Goal: Task Accomplishment & Management: Complete application form

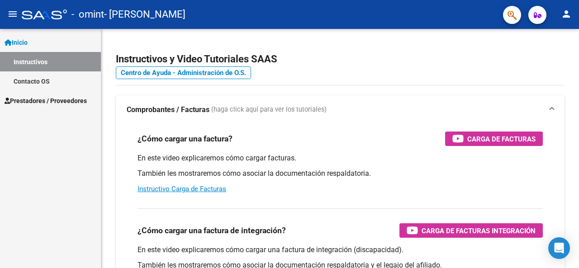
scroll to position [125, 0]
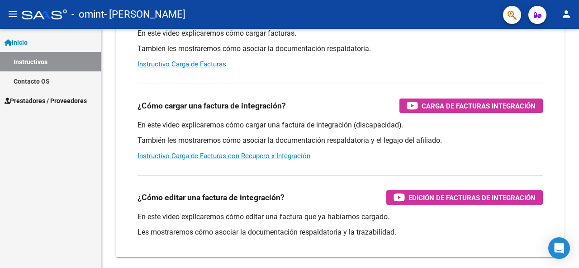
click at [69, 104] on span "Prestadores / Proveedores" at bounding box center [46, 101] width 82 height 10
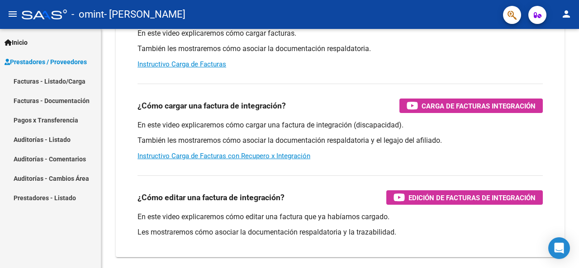
click at [69, 87] on link "Facturas - Listado/Carga" at bounding box center [50, 80] width 101 height 19
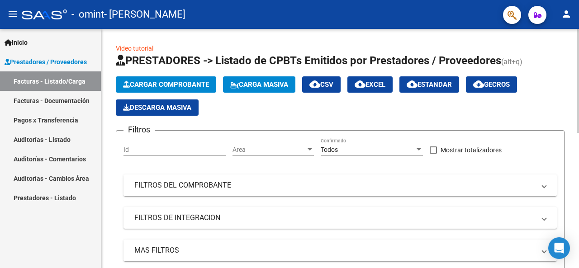
click at [156, 84] on span "Cargar Comprobante" at bounding box center [166, 85] width 86 height 8
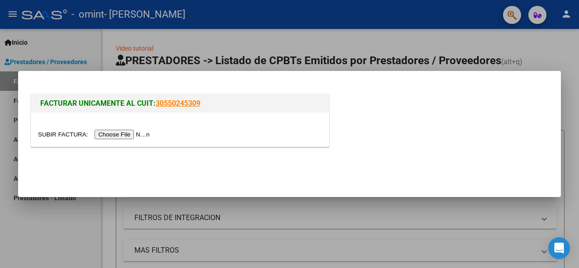
click at [124, 133] on input "file" at bounding box center [95, 134] width 114 height 9
click at [131, 135] on input "file" at bounding box center [95, 134] width 114 height 9
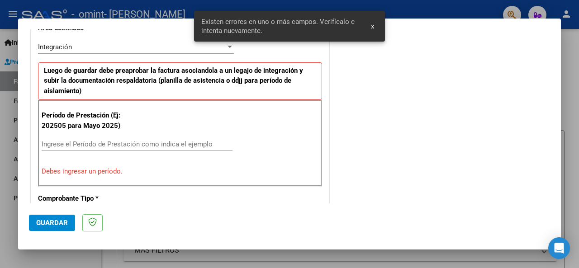
scroll to position [236, 0]
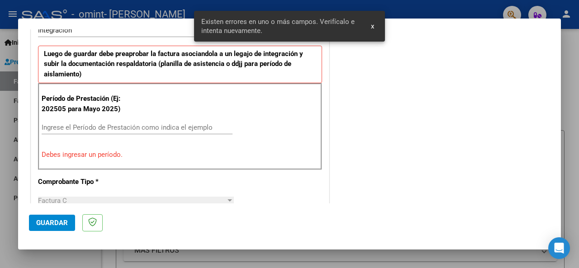
click at [117, 125] on input "Ingrese el Período de Prestación como indica el ejemplo" at bounding box center [137, 127] width 191 height 8
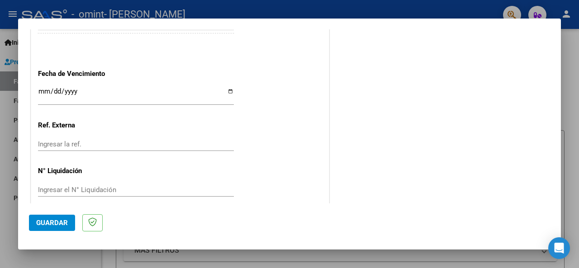
scroll to position [639, 0]
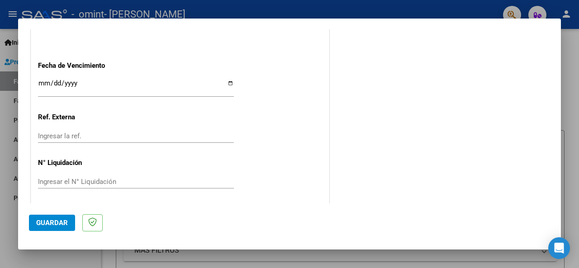
type input "202509"
click at [45, 83] on input "Ingresar la fecha" at bounding box center [136, 87] width 196 height 14
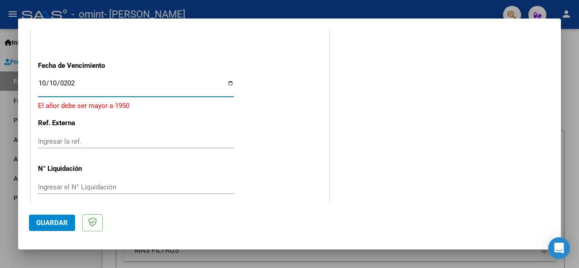
type input "[DATE]"
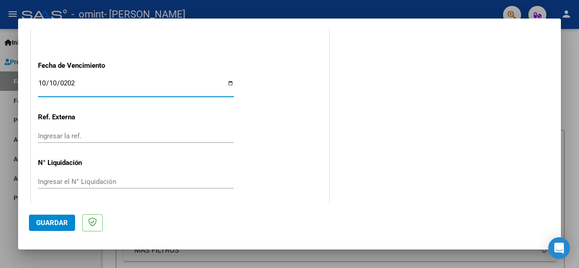
click at [57, 219] on span "Guardar" at bounding box center [52, 223] width 32 height 8
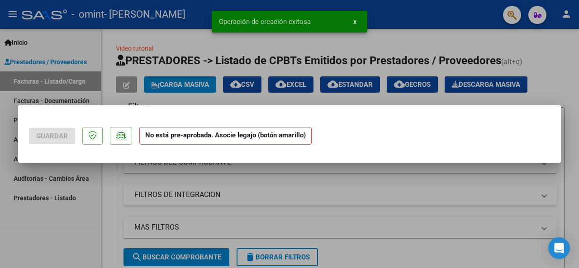
scroll to position [0, 0]
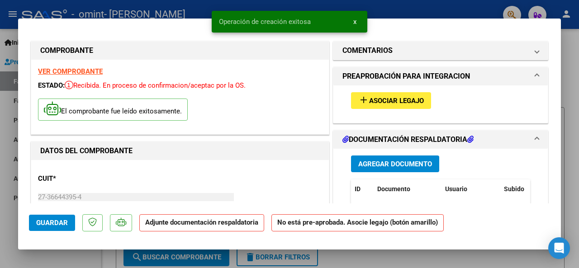
click at [369, 97] on span "Asociar Legajo" at bounding box center [396, 101] width 55 height 8
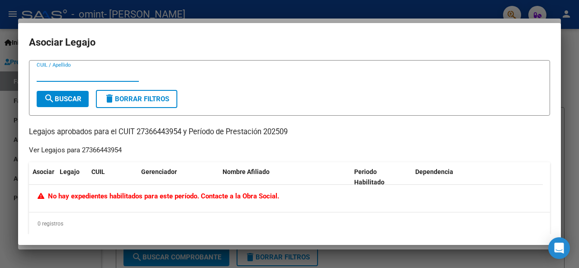
click at [406, 12] on div at bounding box center [289, 134] width 579 height 268
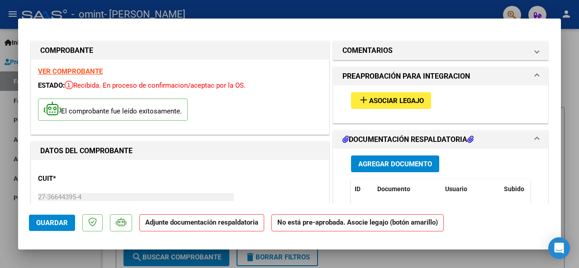
click at [387, 98] on span "Asociar Legajo" at bounding box center [396, 101] width 55 height 8
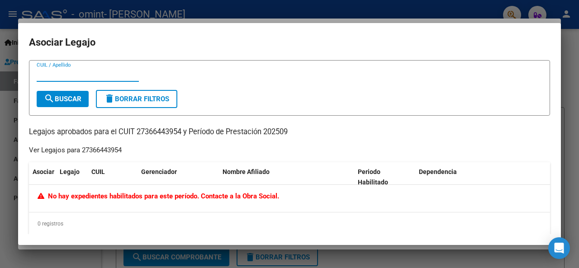
click at [166, 193] on span "No hay expedientes habilitados para este período. Contacte a la Obra Social." at bounding box center [159, 196] width 242 height 8
click at [560, 43] on mat-dialog-container "Asociar Legajo CUIL / Apellido search Buscar delete Borrar Filtros Legajos apro…" at bounding box center [289, 134] width 543 height 222
click at [314, 7] on div at bounding box center [289, 134] width 579 height 268
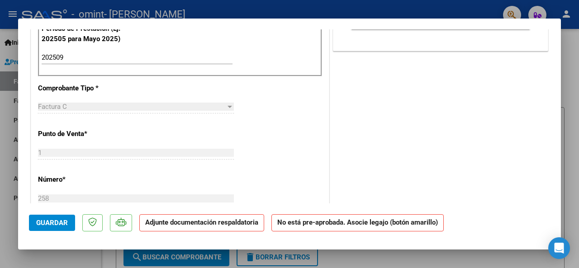
scroll to position [88, 0]
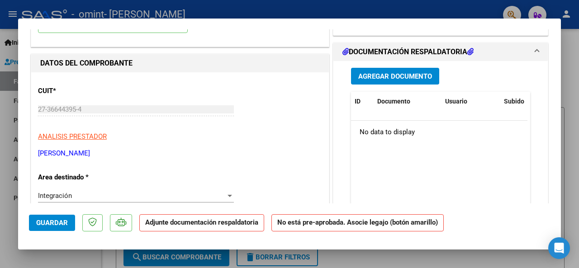
click at [58, 220] on span "Guardar" at bounding box center [52, 223] width 32 height 8
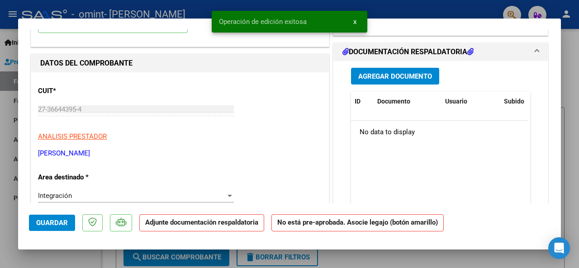
click at [51, 219] on span "Guardar" at bounding box center [52, 223] width 32 height 8
click at [566, 66] on div at bounding box center [289, 134] width 579 height 268
type input "$ 0,00"
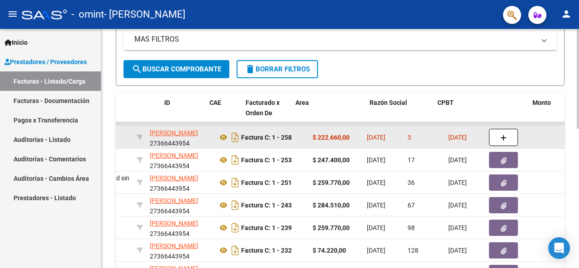
scroll to position [0, 0]
